Goal: Transaction & Acquisition: Purchase product/service

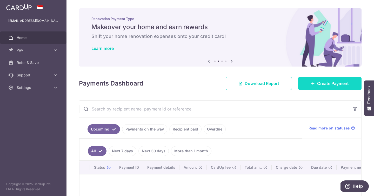
click at [326, 85] on span "Create Payment" at bounding box center [333, 83] width 32 height 6
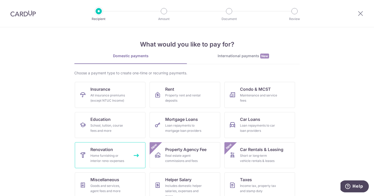
click at [111, 153] on div "Home furnishing or interior reno-expenses" at bounding box center [108, 158] width 37 height 10
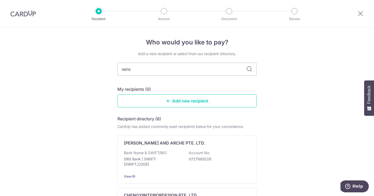
type input "senso"
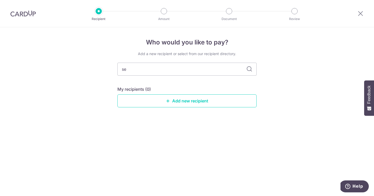
type input "s"
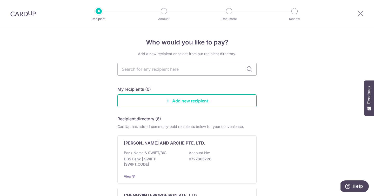
click at [188, 103] on link "Add new recipient" at bounding box center [187, 100] width 139 height 13
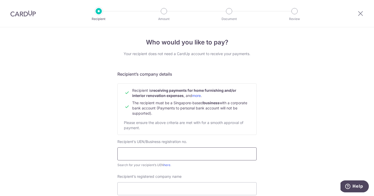
click at [153, 154] on input "text" at bounding box center [187, 153] width 139 height 13
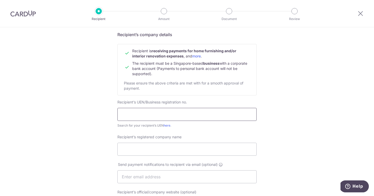
scroll to position [40, 0]
click at [146, 115] on input "text" at bounding box center [187, 113] width 139 height 13
type input "200001658MS01"
click at [147, 148] on input "Recipient’s registered company name" at bounding box center [187, 148] width 139 height 13
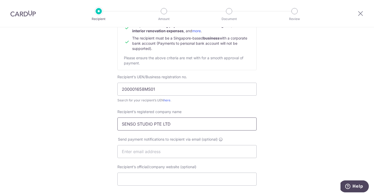
scroll to position [88, 0]
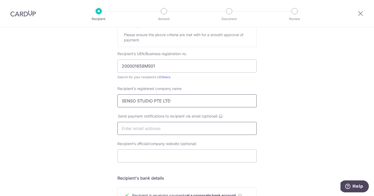
type input "SENSO STUDIO PTE LTD"
click at [160, 126] on input "text" at bounding box center [187, 128] width 139 height 13
type input "kk@sensostudio.sg"
click at [207, 137] on div "Send payment notifications to recipient via email (optional) kk@sensostudio.sg" at bounding box center [187, 128] width 146 height 28
click at [174, 157] on input "Recipient’s official/company website (optional)" at bounding box center [187, 156] width 139 height 13
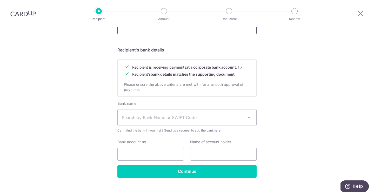
scroll to position [223, 0]
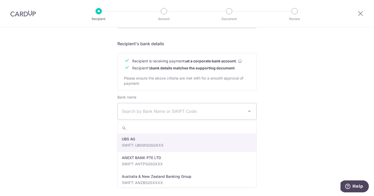
click at [166, 111] on span "Search by Bank Name or SWIFT Code" at bounding box center [183, 111] width 122 height 6
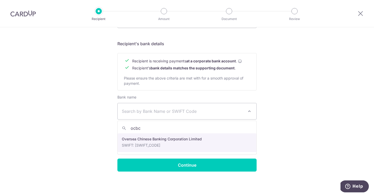
type input "ocbc"
select select "12"
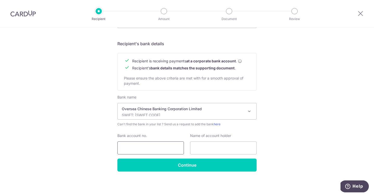
click at [143, 148] on input "Bank account no." at bounding box center [151, 147] width 67 height 13
type input "595638172001"
click at [219, 149] on input "text" at bounding box center [223, 147] width 67 height 13
type input "s"
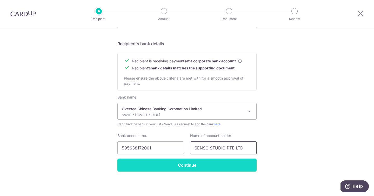
type input "SENSO STUDIO PTE LTD"
click at [193, 165] on input "Continue" at bounding box center [187, 165] width 139 height 13
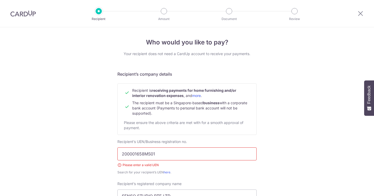
scroll to position [106, 0]
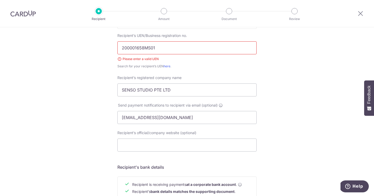
click at [168, 46] on input "200001658MS01" at bounding box center [187, 47] width 139 height 13
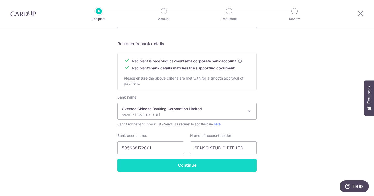
type input "200001658M"
click at [186, 168] on input "Continue" at bounding box center [187, 165] width 139 height 13
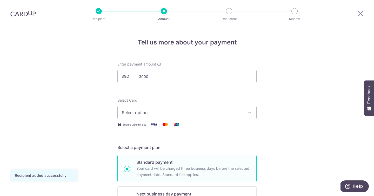
type input "3,000.00"
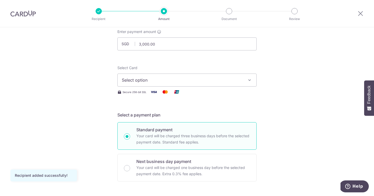
scroll to position [37, 0]
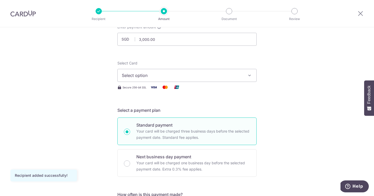
click at [160, 78] on span "Select option" at bounding box center [182, 75] width 121 height 6
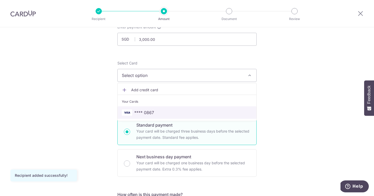
click at [162, 112] on span "**** 0867" at bounding box center [187, 112] width 131 height 6
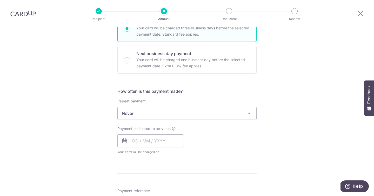
scroll to position [145, 0]
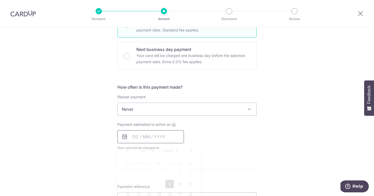
click at [139, 135] on input "text" at bounding box center [151, 136] width 67 height 13
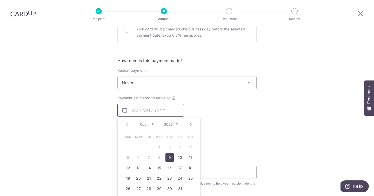
scroll to position [184, 0]
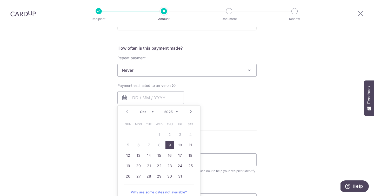
click at [169, 145] on link "9" at bounding box center [170, 145] width 8 height 8
type input "09/10/2025"
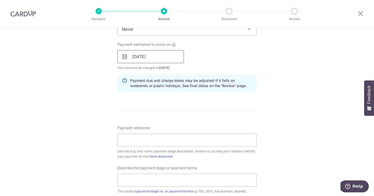
scroll to position [245, 0]
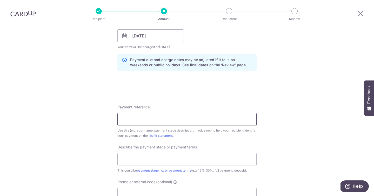
click at [168, 119] on input "Payment reference" at bounding box center [187, 119] width 139 height 13
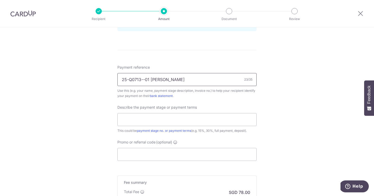
scroll to position [286, 0]
type input "25-Q0713--01 ANGIE TAN"
click at [149, 119] on input "text" at bounding box center [187, 119] width 139 height 13
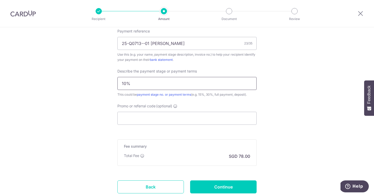
scroll to position [323, 0]
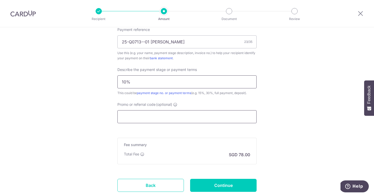
type input "10%"
click at [160, 114] on input "Promo or referral code (optional)" at bounding box center [187, 116] width 139 height 13
paste input "OFF225"
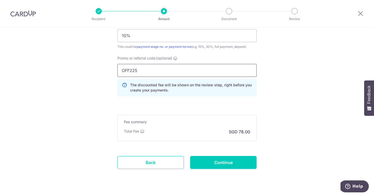
scroll to position [381, 0]
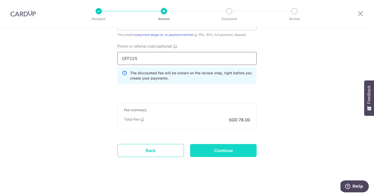
type input "OFF225"
click at [224, 150] on input "Continue" at bounding box center [223, 150] width 67 height 13
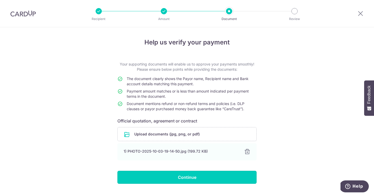
click at [187, 176] on input "Continue" at bounding box center [187, 177] width 139 height 13
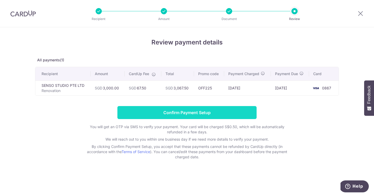
click at [211, 112] on input "Confirm Payment Setup" at bounding box center [187, 112] width 139 height 13
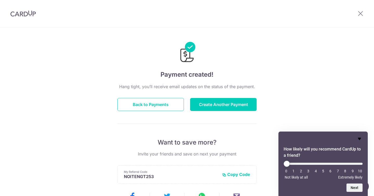
click at [359, 140] on icon "Hide survey" at bounding box center [360, 139] width 6 height 6
